Goal: Information Seeking & Learning: Learn about a topic

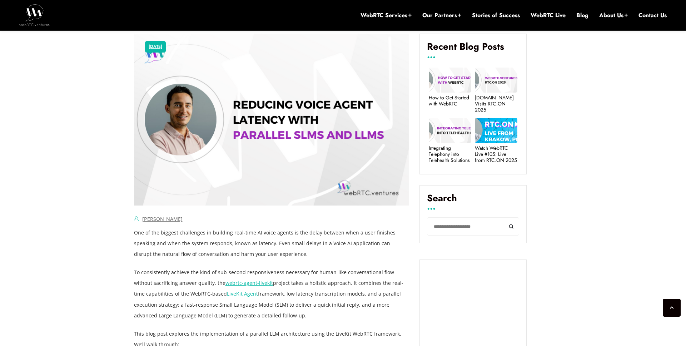
scroll to position [402, 0]
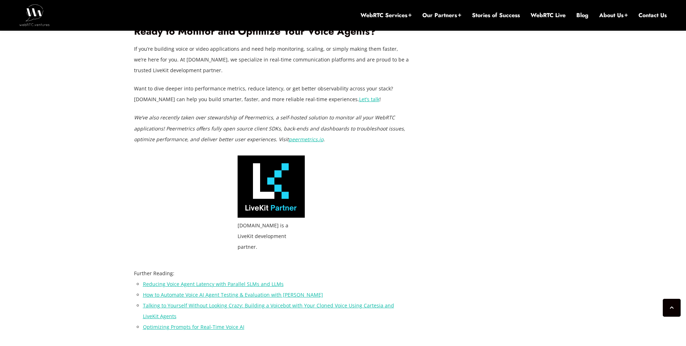
scroll to position [2285, 0]
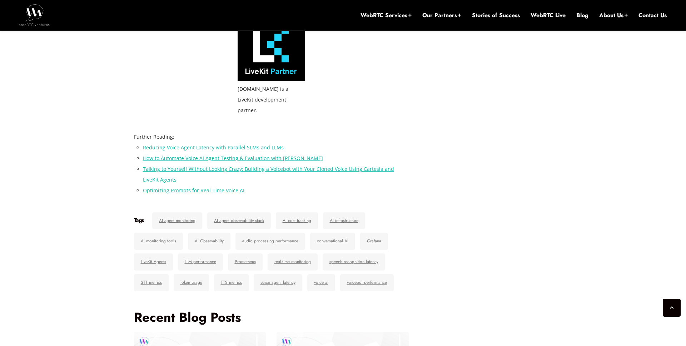
click at [215, 187] on link "Optimizing Prompts for Real-Time Voice AI" at bounding box center [194, 190] width 102 height 7
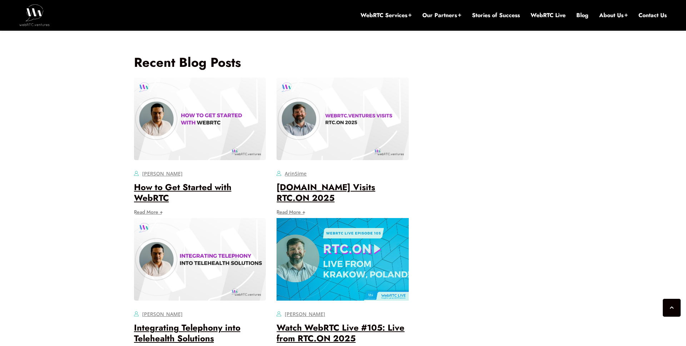
scroll to position [2540, 0]
